Goal: Task Accomplishment & Management: Manage account settings

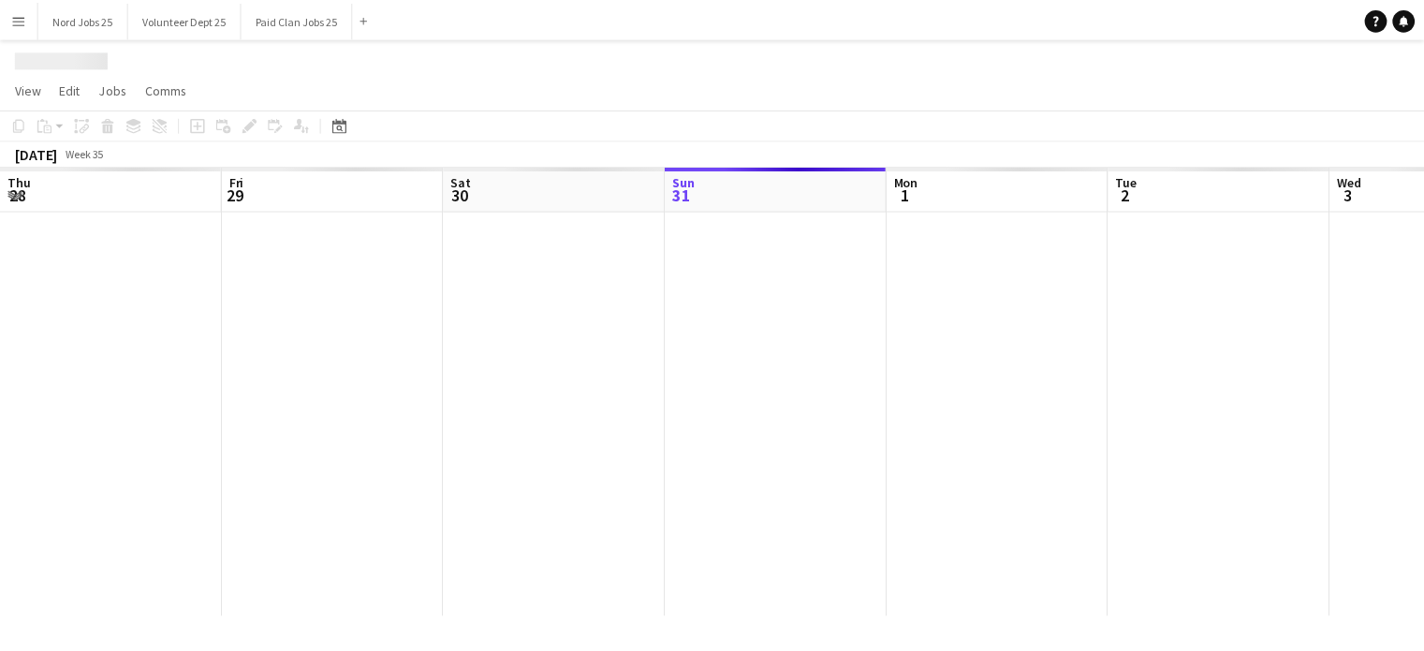
scroll to position [0, 448]
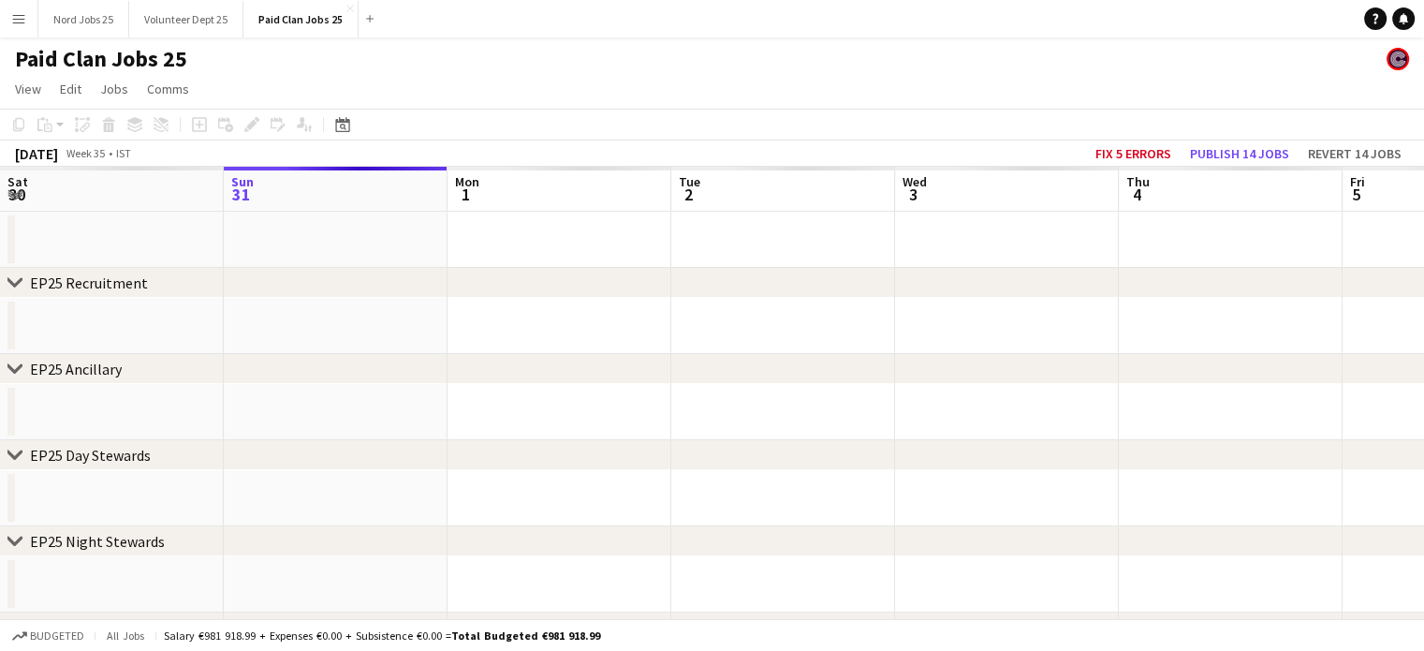
click at [3, 14] on button "Menu" at bounding box center [18, 18] width 37 height 37
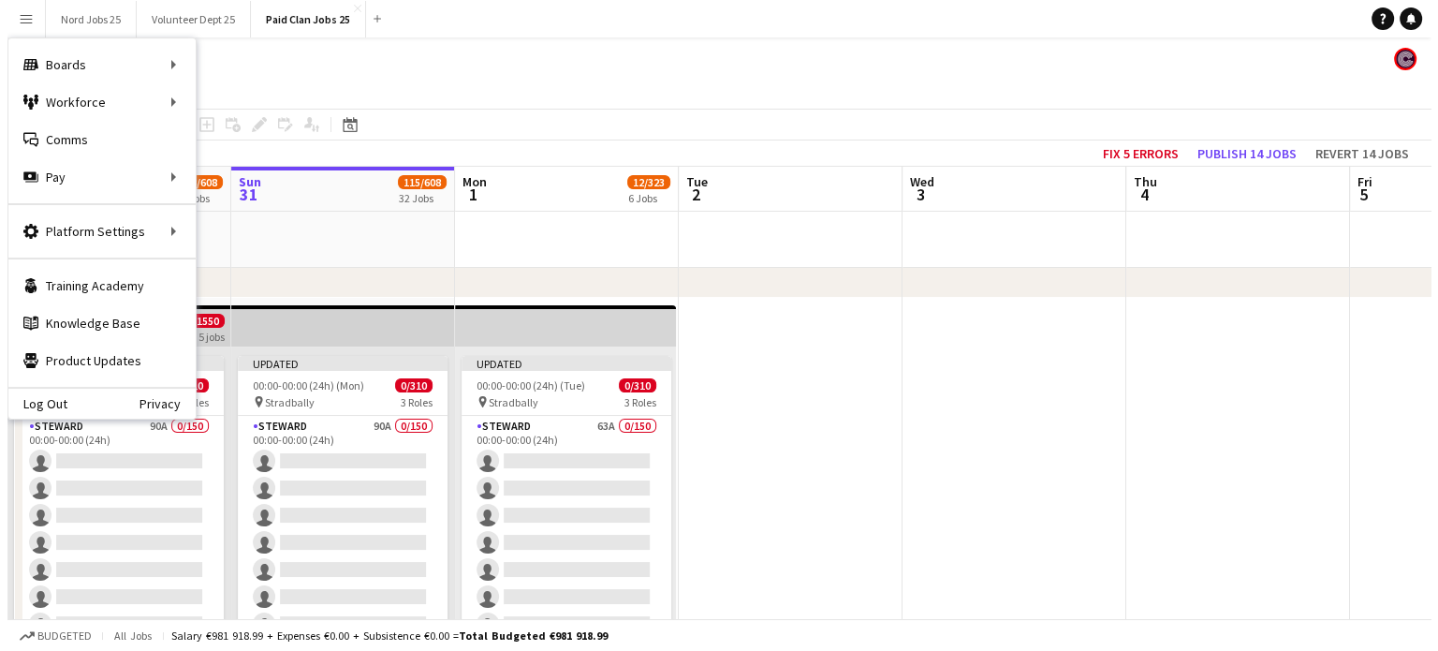
scroll to position [0, 0]
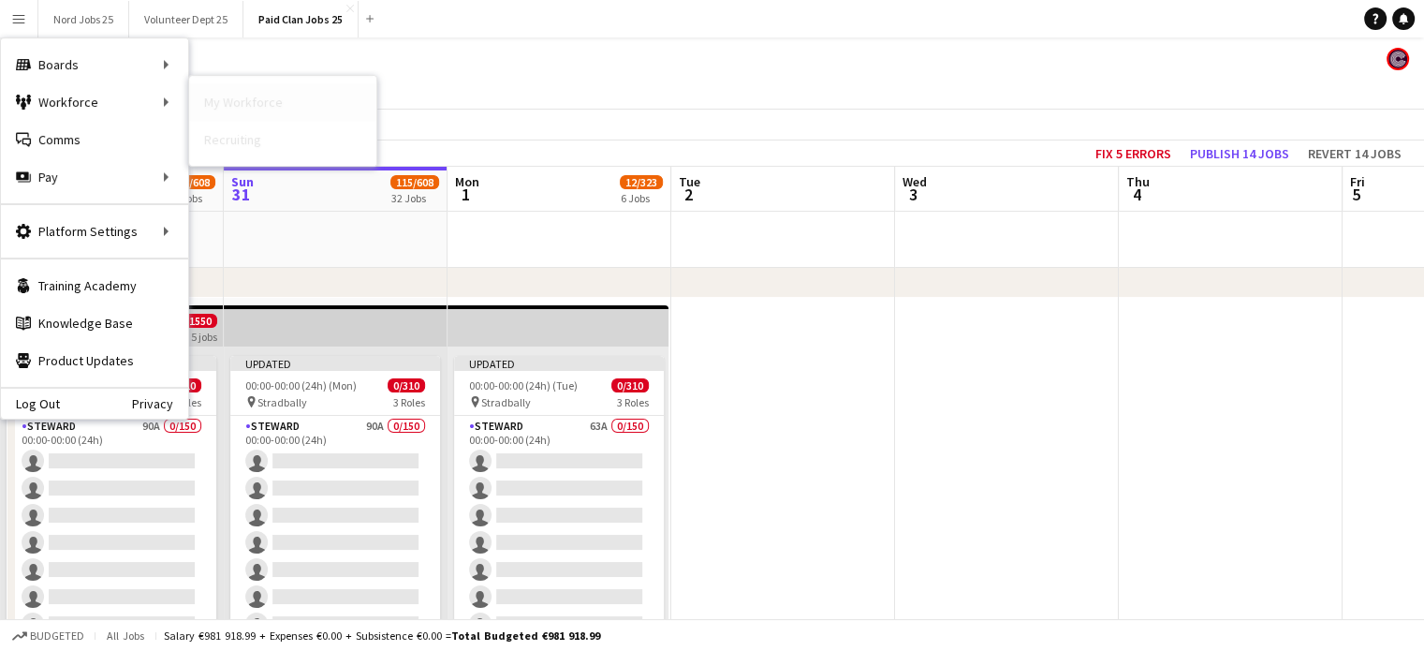
click at [210, 100] on link "My Workforce" at bounding box center [282, 101] width 187 height 37
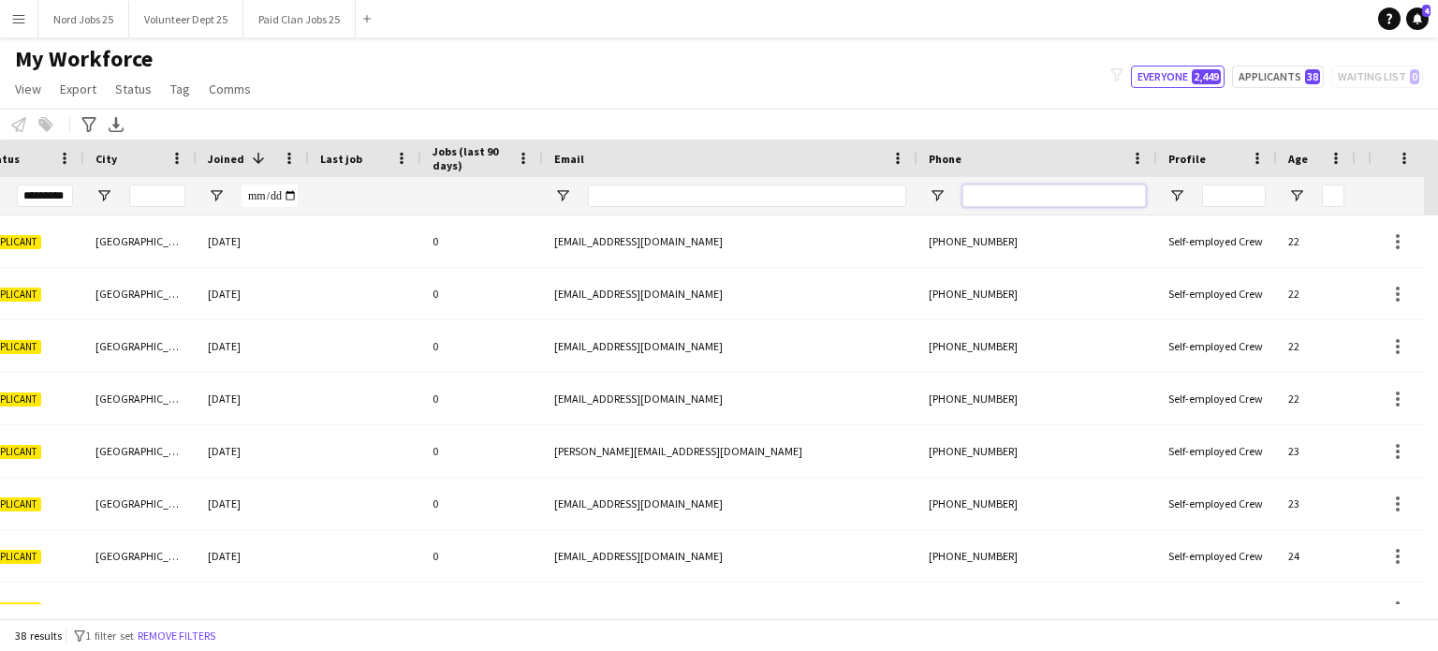
click at [1075, 198] on input "Phone Filter Input" at bounding box center [1055, 195] width 184 height 22
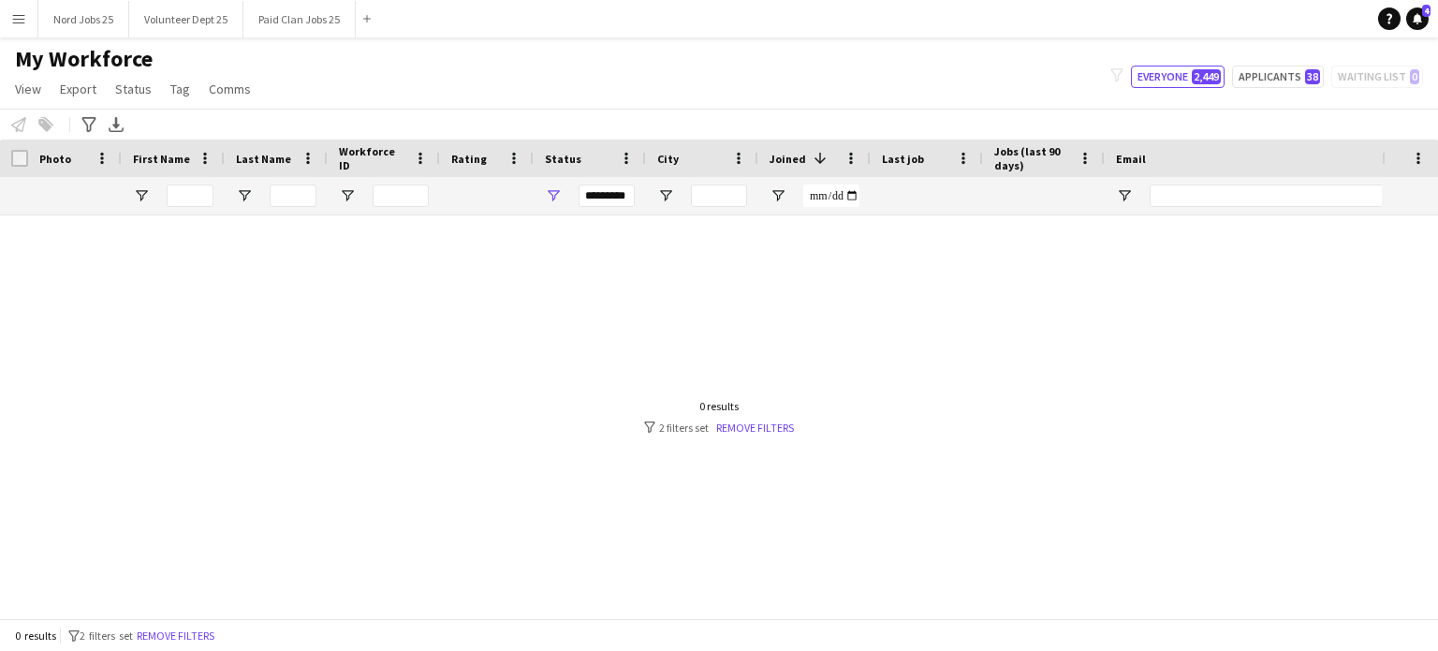
type input "*****"
click at [618, 194] on input "*********" at bounding box center [607, 195] width 56 height 22
click at [272, 22] on button "Paid Clan Jobs 25 Close" at bounding box center [299, 19] width 112 height 37
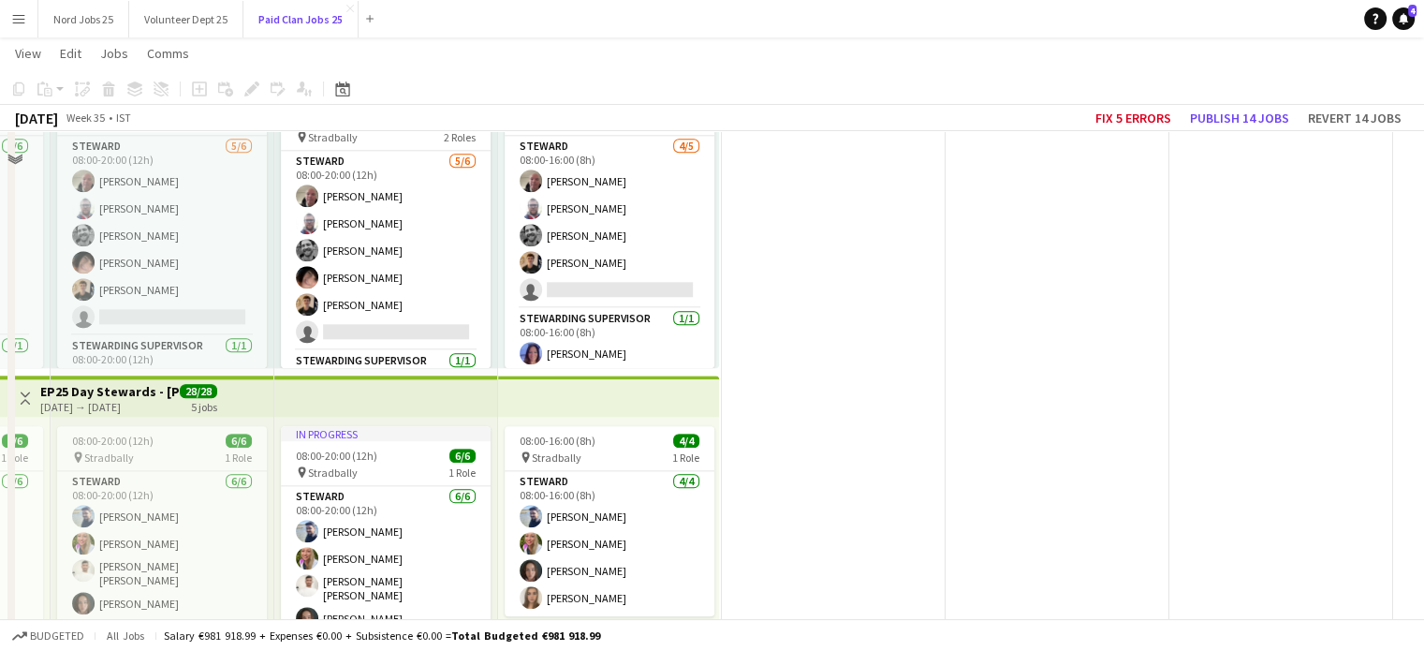
scroll to position [1886, 0]
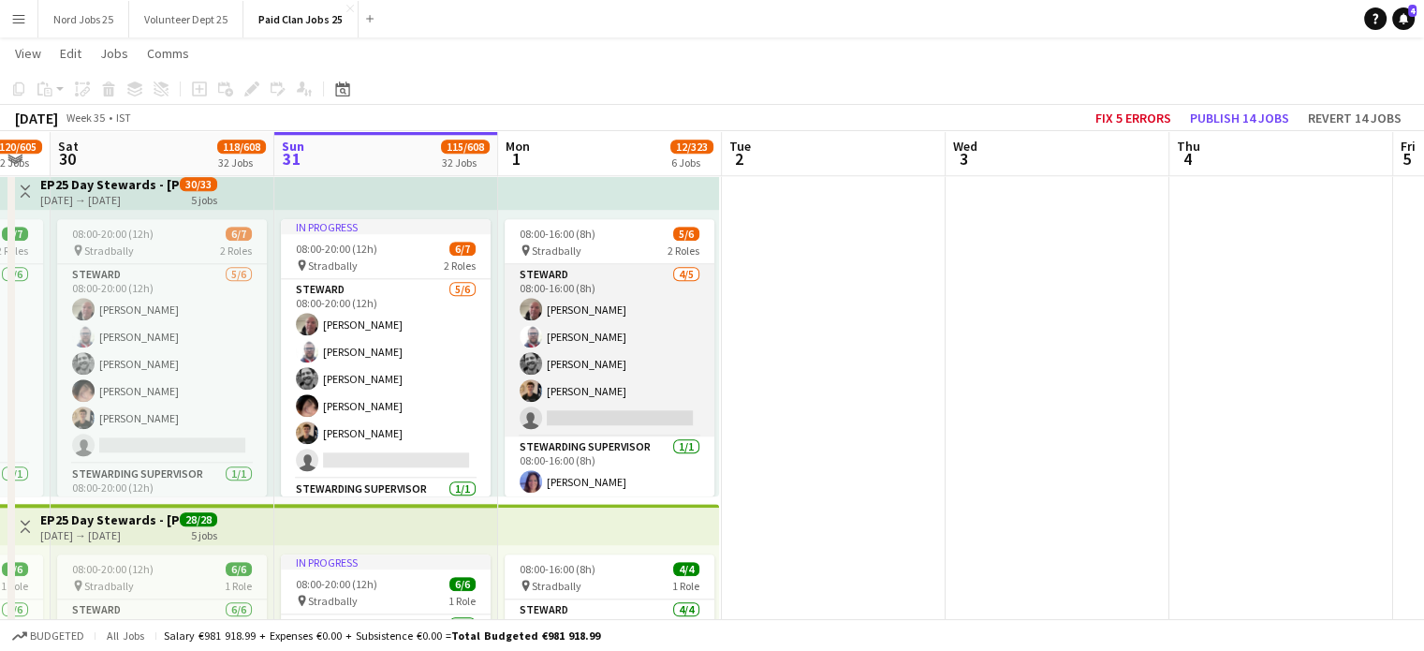
click at [583, 361] on app-card-role "[PERSON_NAME] [DATE] 08:00-16:00 (8h) [PERSON_NAME] [PERSON_NAME] [PERSON_NAME]…" at bounding box center [610, 350] width 210 height 172
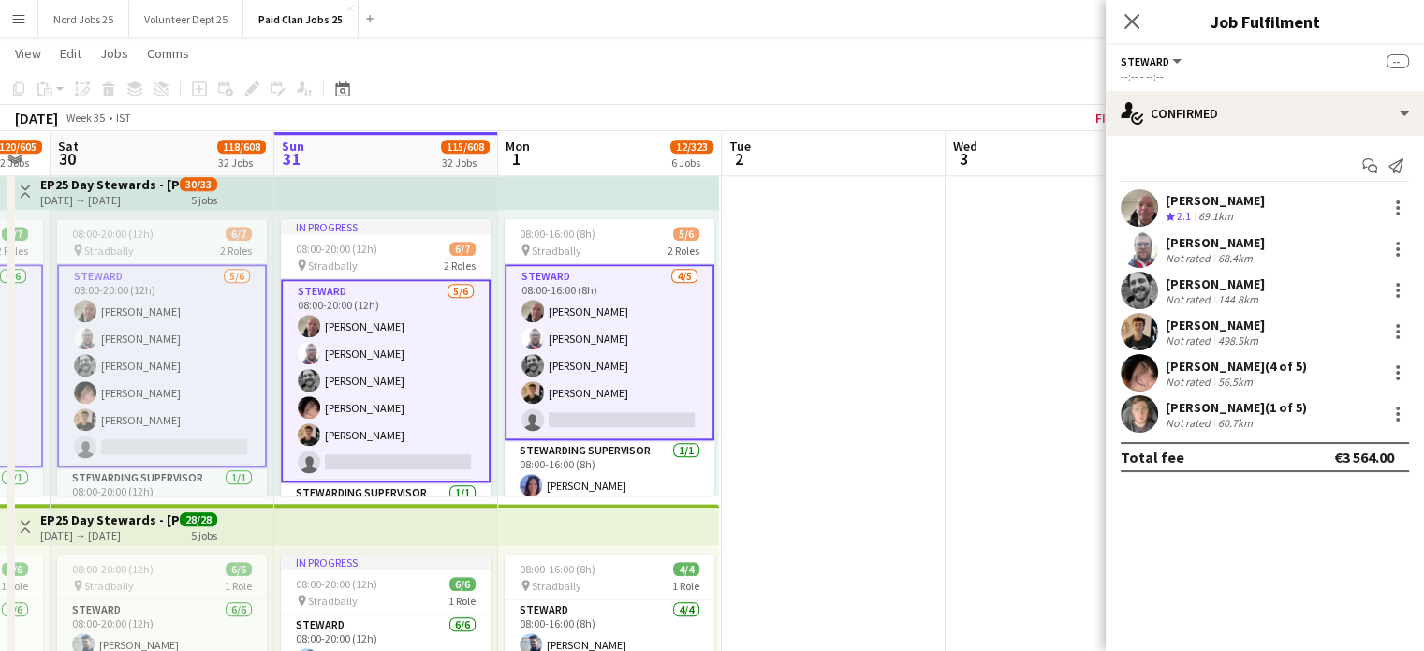
click at [618, 421] on app-card-role "[PERSON_NAME] [DATE] 08:00-16:00 (8h) [PERSON_NAME] [PERSON_NAME] [PERSON_NAME]…" at bounding box center [610, 352] width 210 height 176
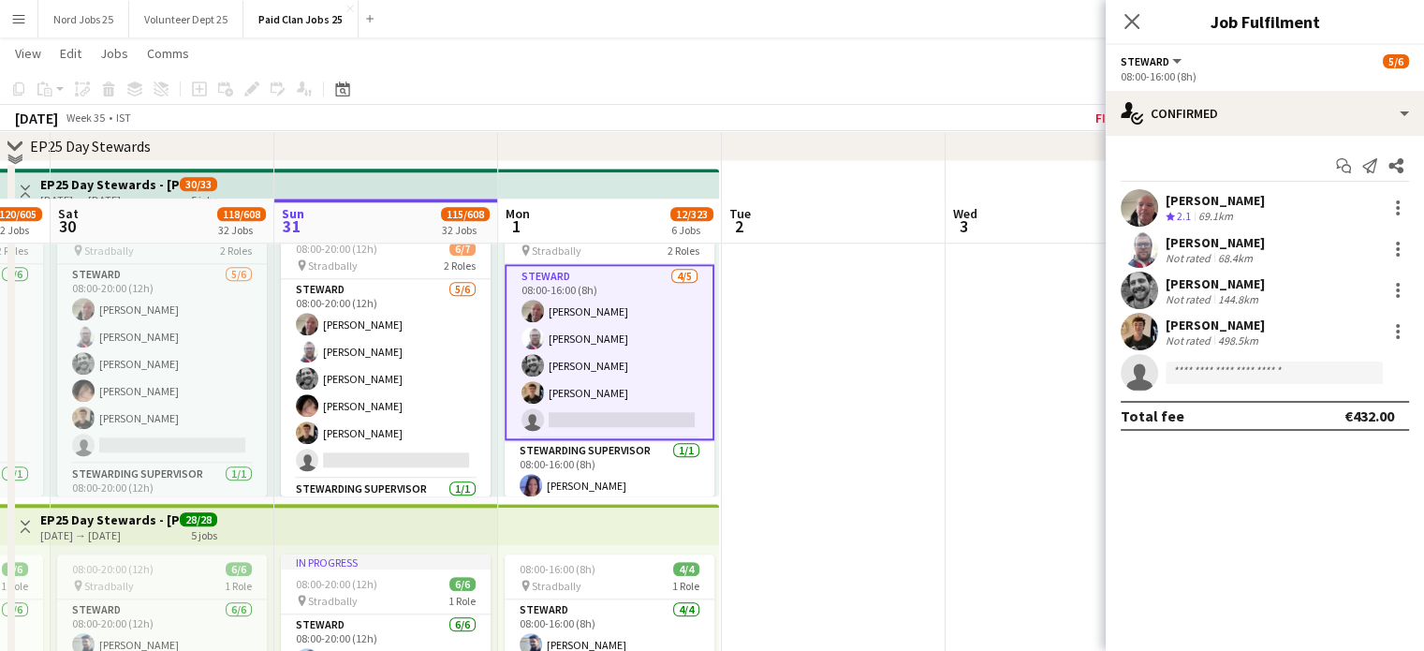
scroll to position [1953, 0]
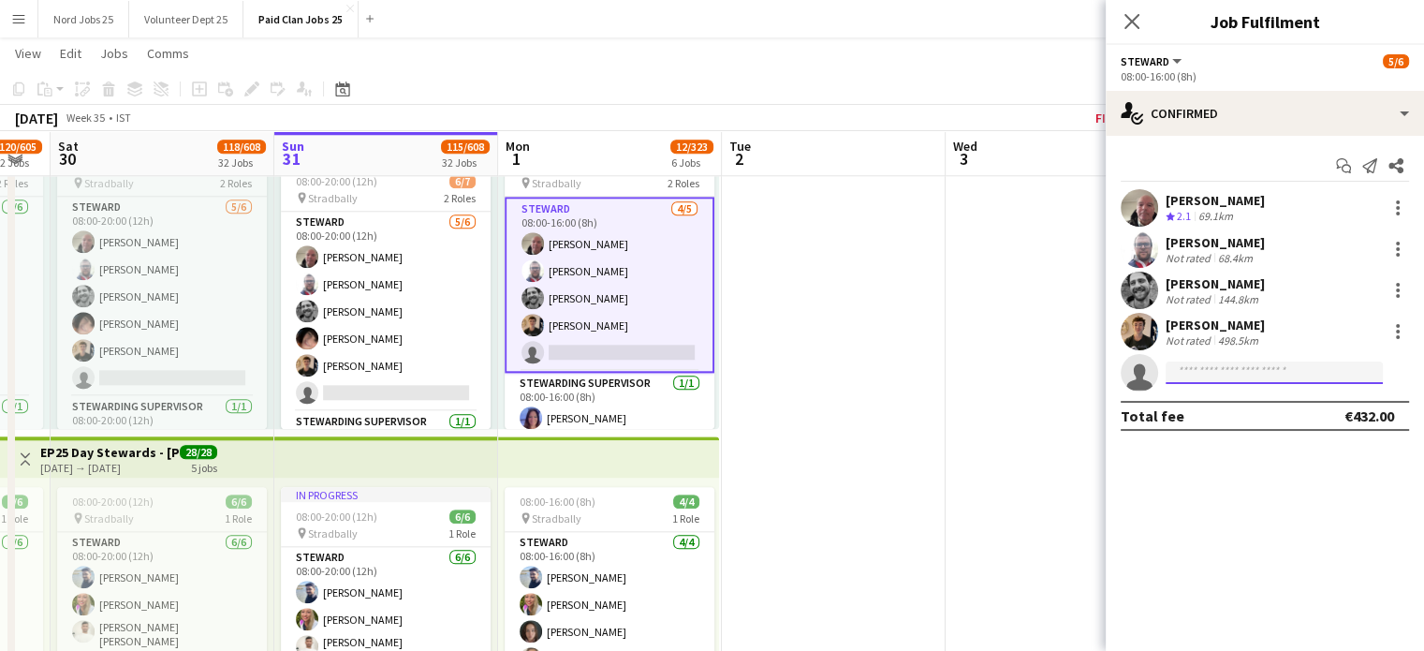
click at [1188, 374] on input at bounding box center [1274, 372] width 217 height 22
paste input "******"
type input "******"
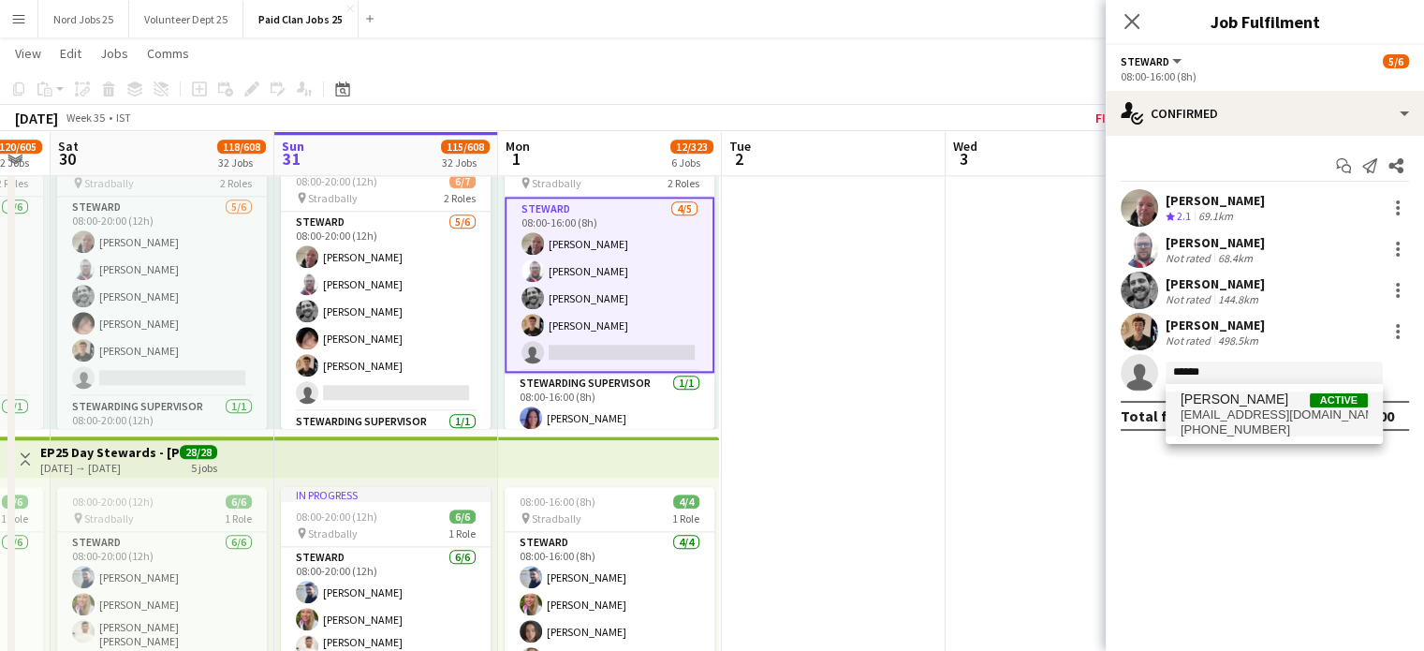
click at [1217, 411] on span "[EMAIL_ADDRESS][DOMAIN_NAME]" at bounding box center [1274, 414] width 187 height 15
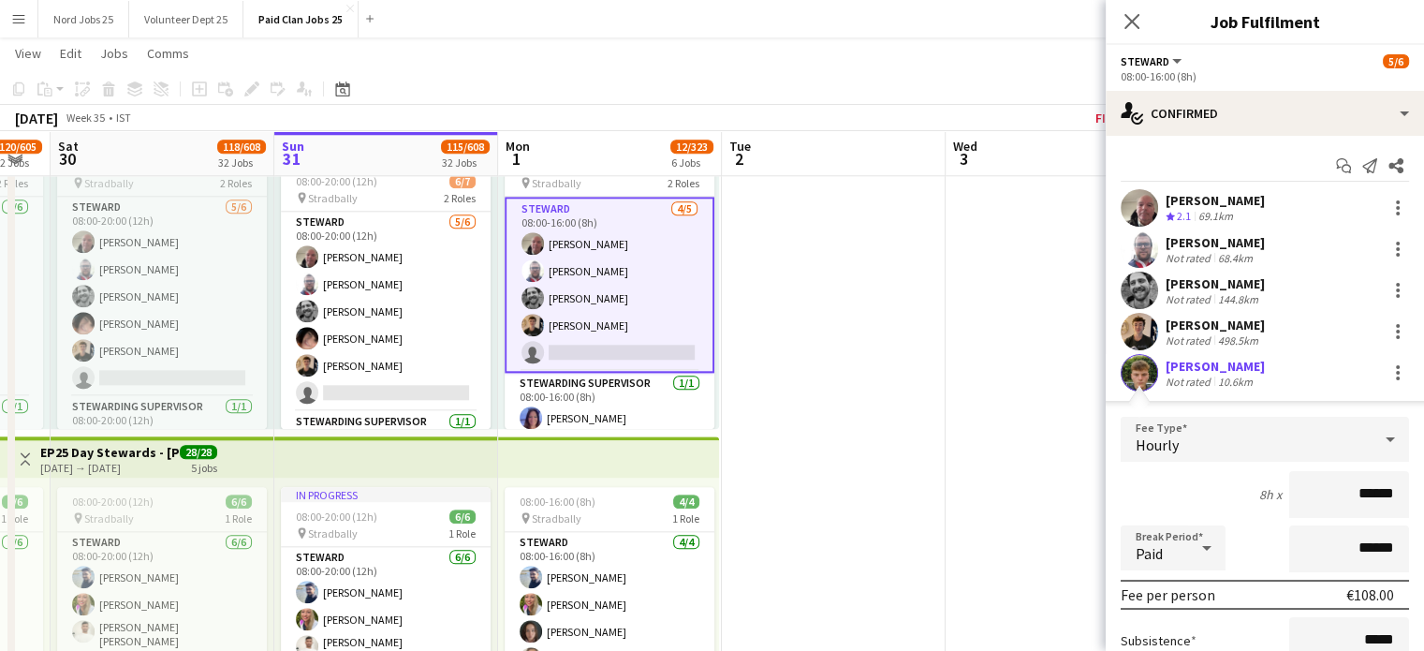
scroll to position [163, 0]
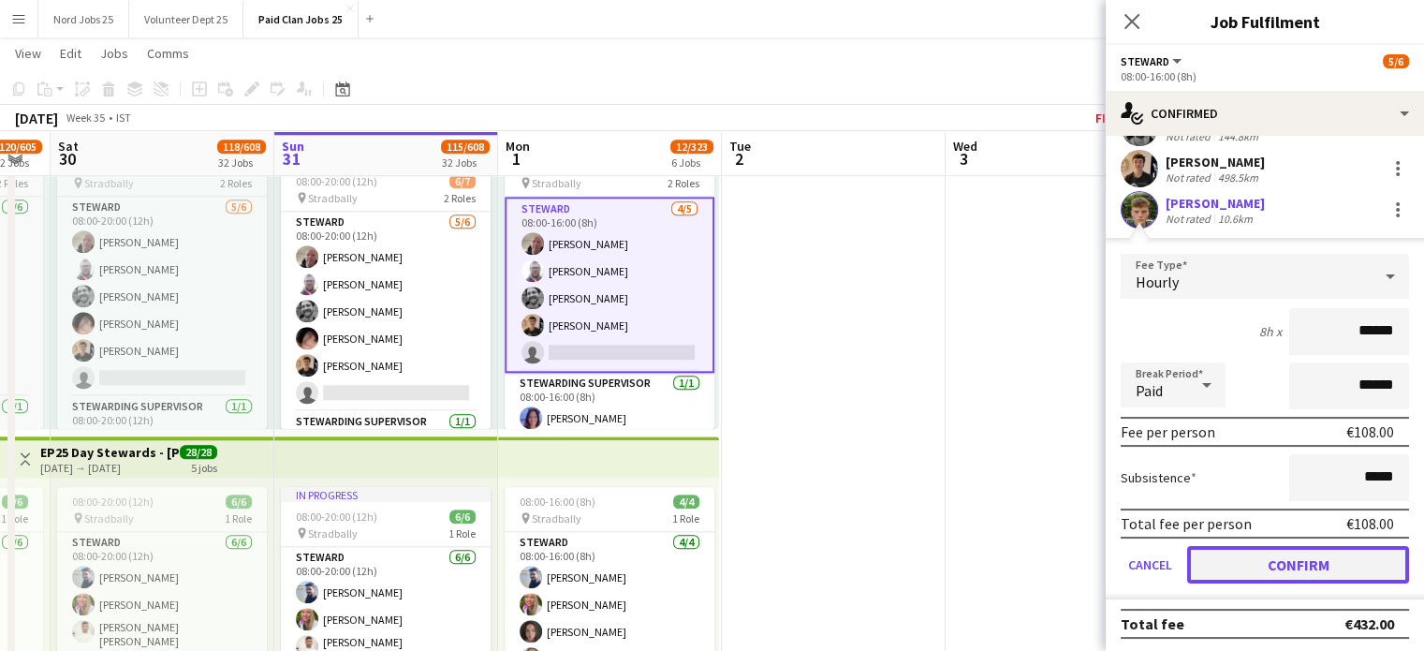
click at [1268, 552] on button "Confirm" at bounding box center [1298, 564] width 222 height 37
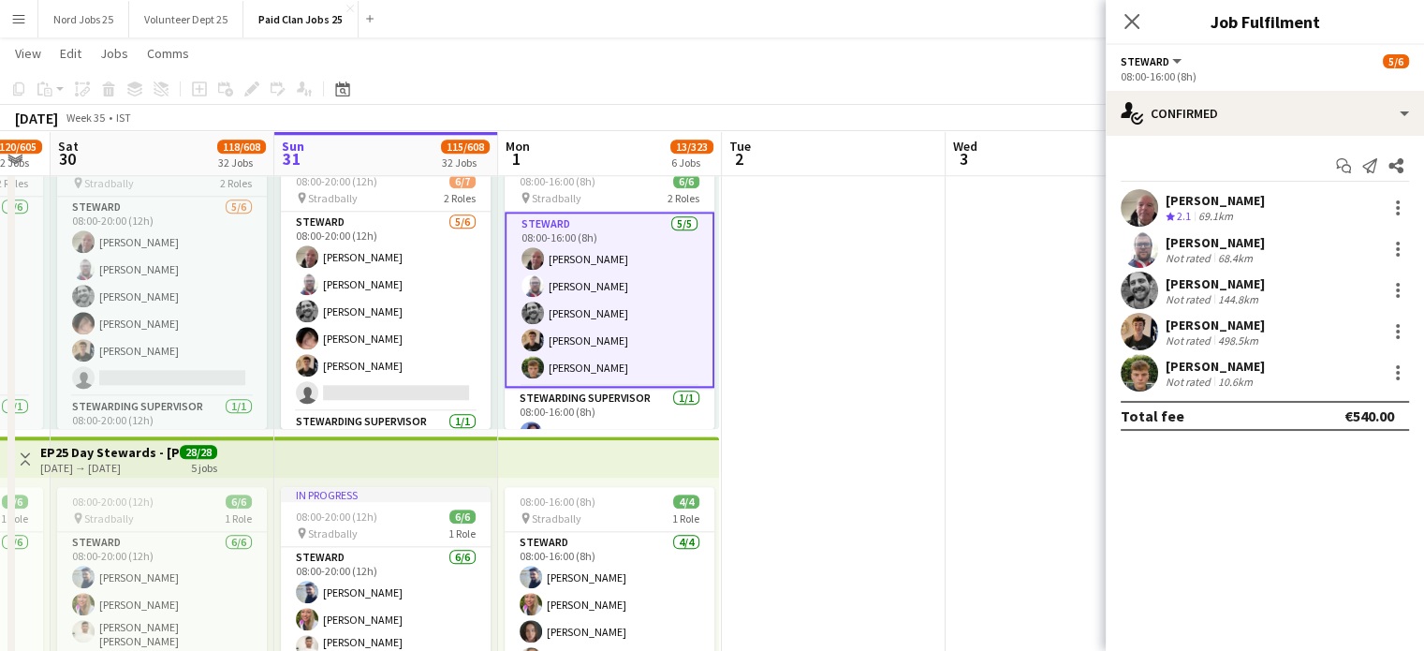
scroll to position [0, 0]
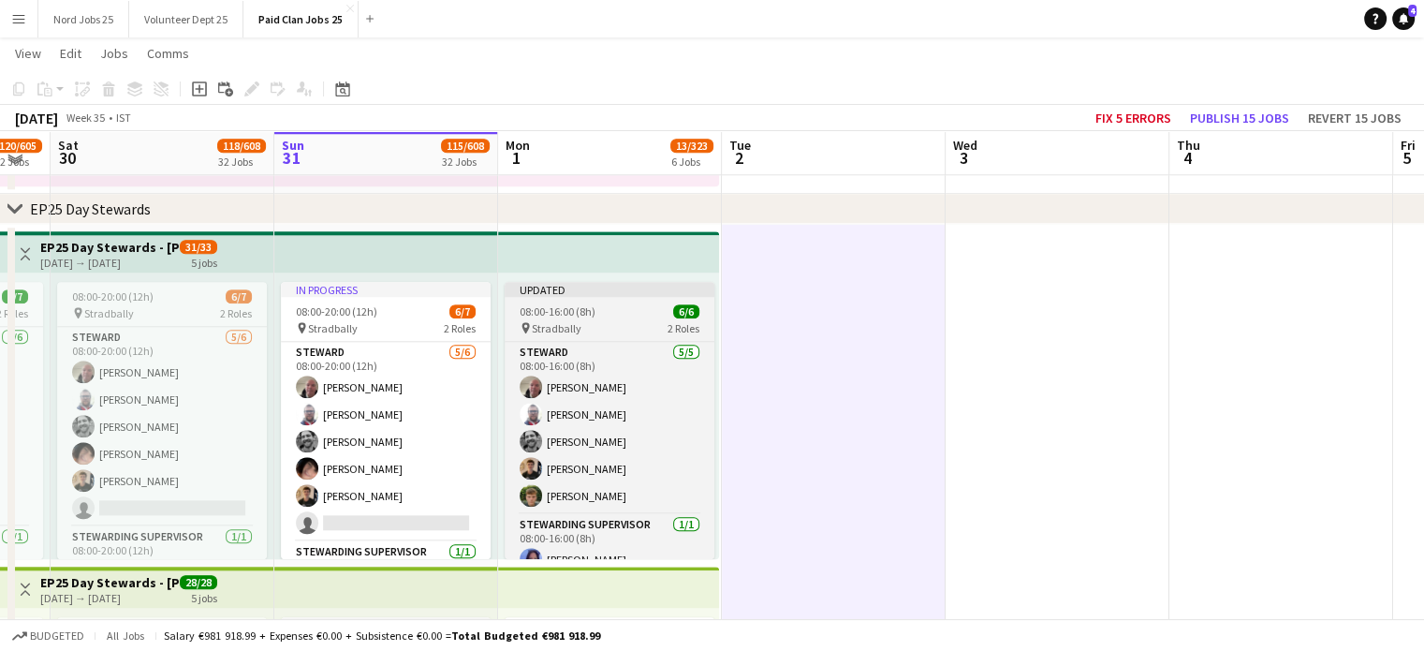
scroll to position [1822, 0]
click at [646, 319] on app-job-card "Updated 08:00-16:00 (8h) 6/6 pin Stradbally 2 Roles [PERSON_NAME] [DATE] 08:00-…" at bounding box center [610, 421] width 210 height 277
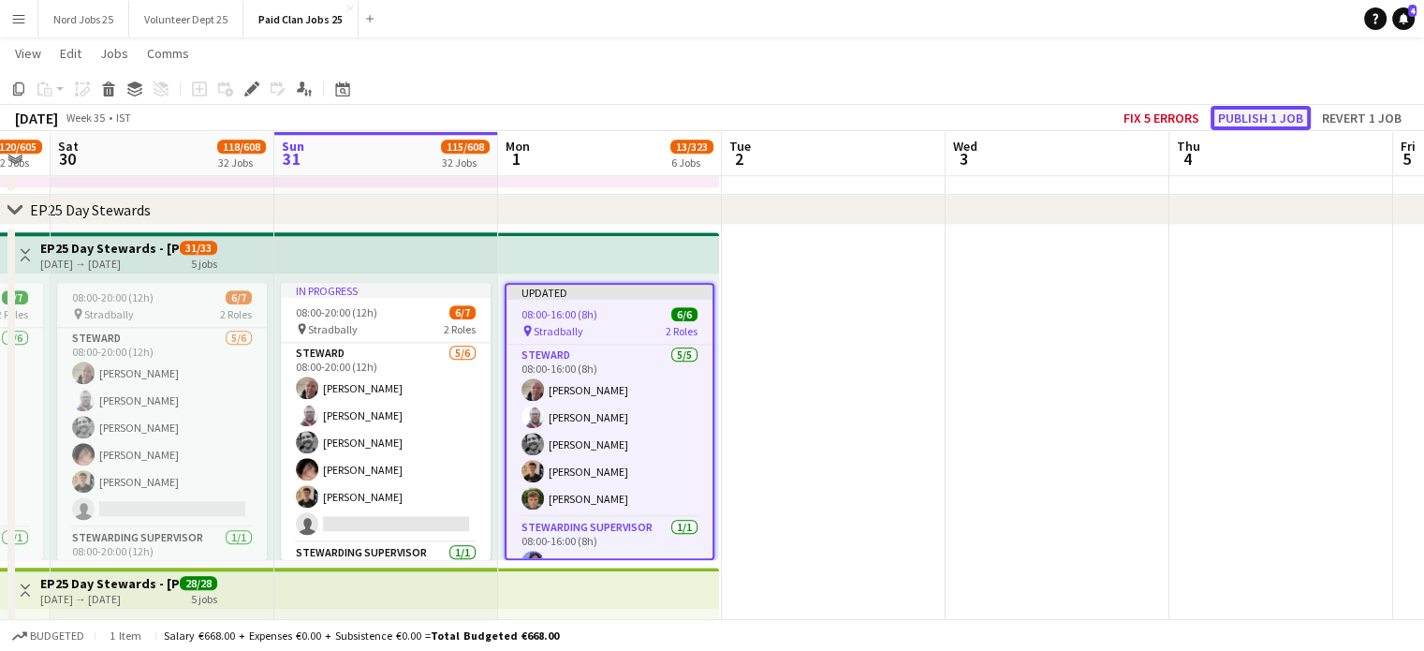
click at [1230, 116] on button "Publish 1 job" at bounding box center [1261, 118] width 100 height 24
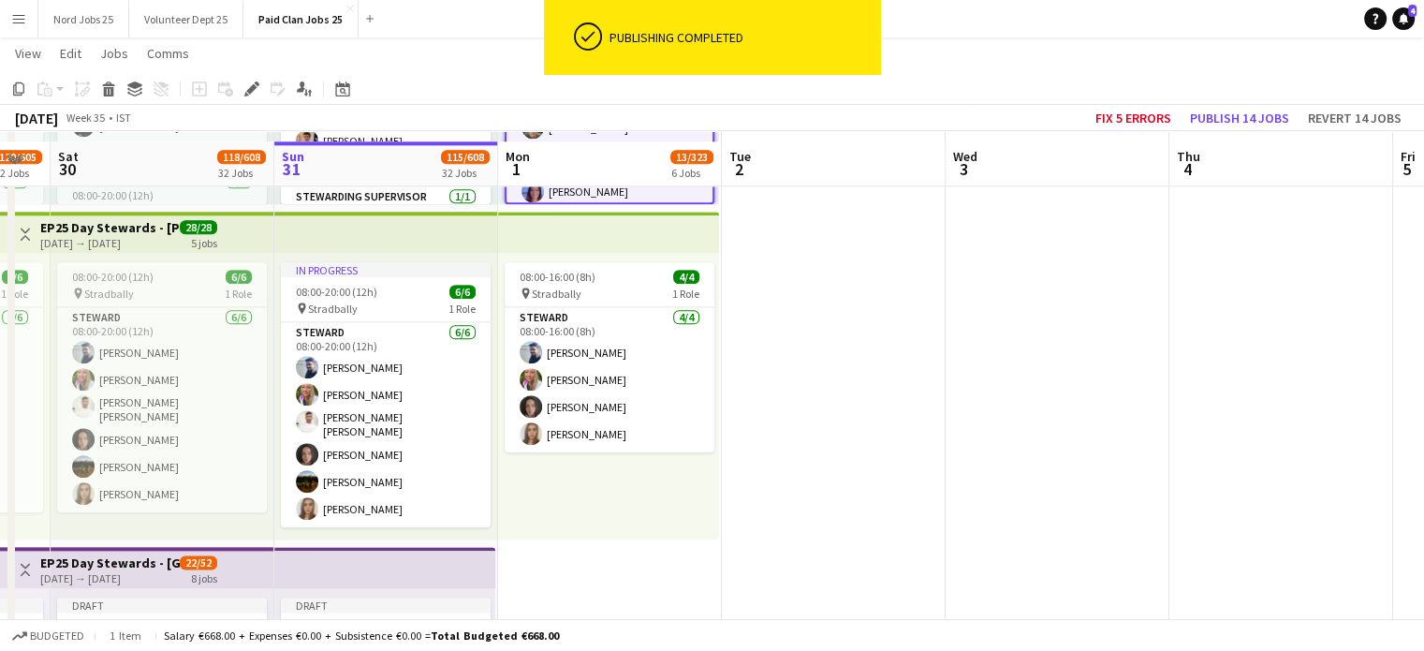
scroll to position [2187, 0]
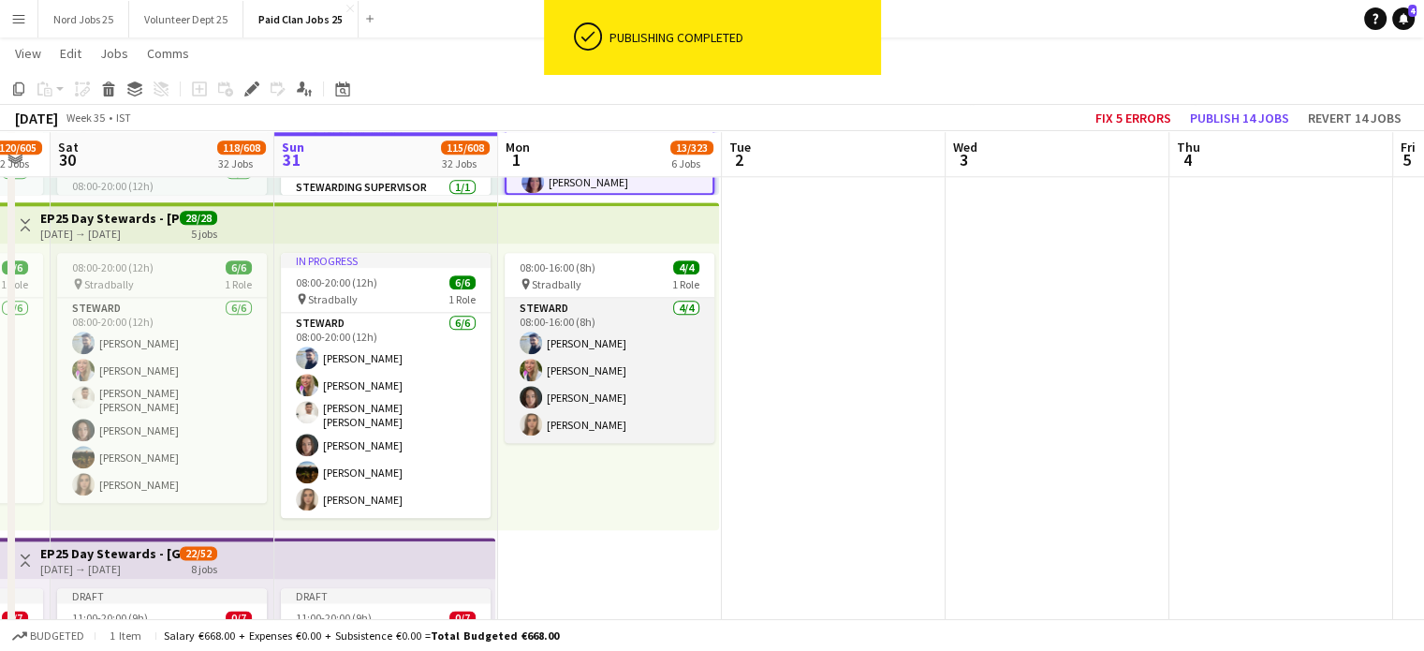
click at [606, 404] on app-card-role "[PERSON_NAME] [DATE] 08:00-16:00 (8h) [PERSON_NAME] [PERSON_NAME] [PERSON_NAME]…" at bounding box center [610, 370] width 210 height 145
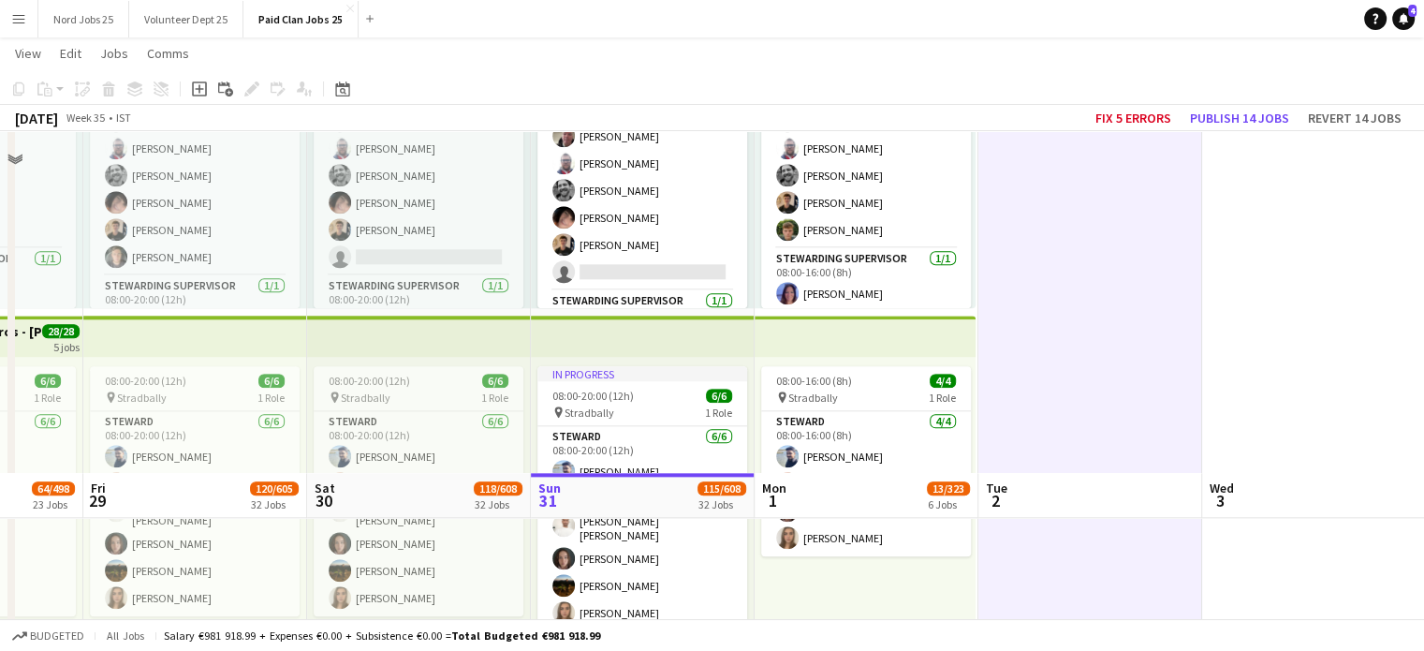
scroll to position [2416, 0]
